Goal: Task Accomplishment & Management: Use online tool/utility

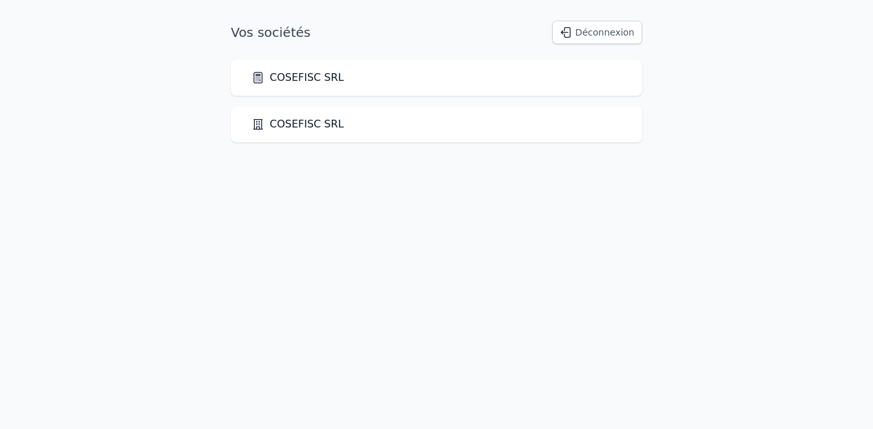
click at [282, 125] on link "COSEFISC SRL" at bounding box center [298, 124] width 92 height 16
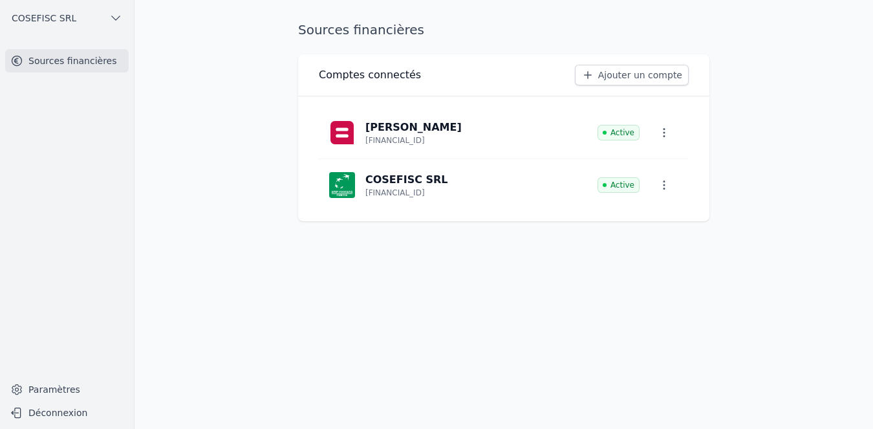
click at [66, 57] on link "Sources financières" at bounding box center [67, 60] width 124 height 23
click at [116, 19] on icon "button" at bounding box center [116, 18] width 8 height 4
click at [83, 45] on span "COSEFISC SRL" at bounding box center [95, 46] width 65 height 13
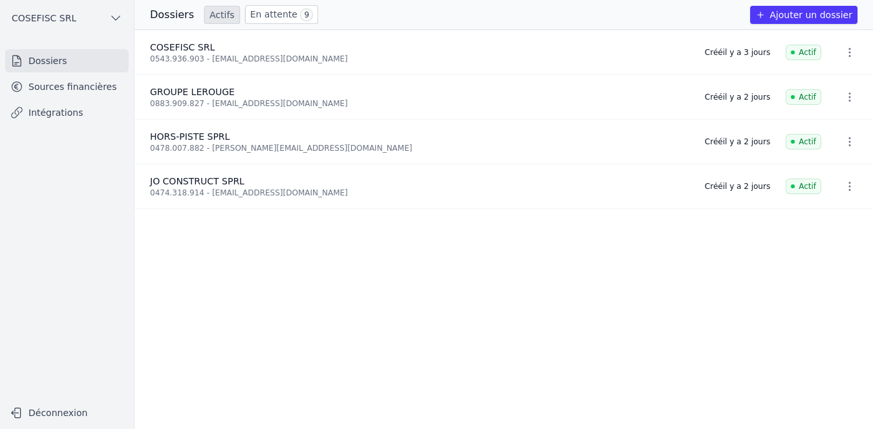
click at [43, 109] on link "Intégrations" at bounding box center [67, 112] width 124 height 23
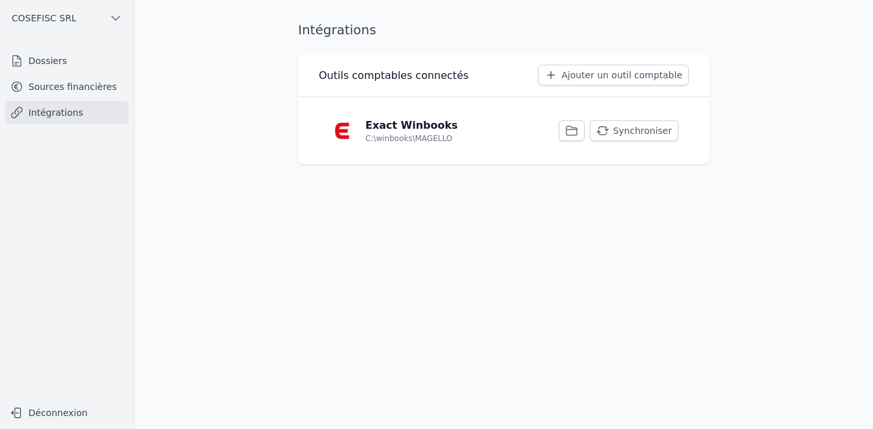
click at [630, 133] on button "Synchroniser" at bounding box center [634, 130] width 89 height 21
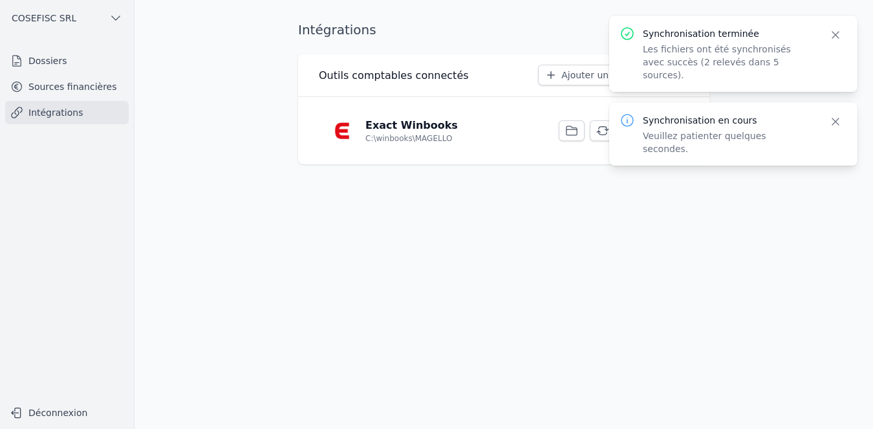
click at [247, 140] on main "Intégrations Outils comptables connectés Ajouter un outil comptable Exact Winbo…" at bounding box center [436, 214] width 873 height 429
